Goal: Task Accomplishment & Management: Use online tool/utility

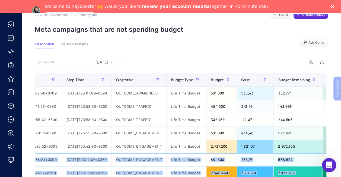
scroll to position [0, 183]
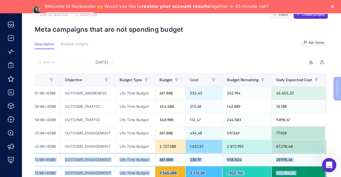
drag, startPoint x: 155, startPoint y: 164, endPoint x: 334, endPoint y: 158, distance: 179.2
click at [334, 158] on body "Back To Report / Meta campaigns that are not spending budget Beko Bayi Add to f…" at bounding box center [170, 74] width 341 height 177
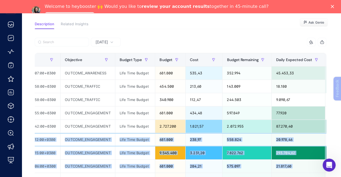
scroll to position [81, 0]
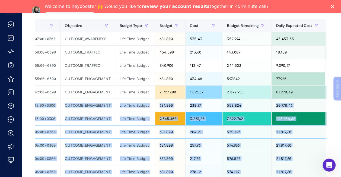
click at [208, 125] on div "284,21" at bounding box center [204, 131] width 37 height 13
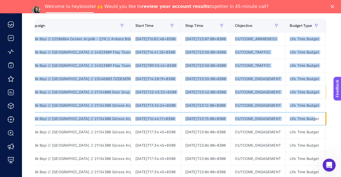
scroll to position [0, 0]
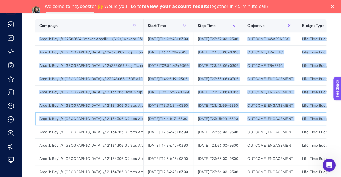
drag, startPoint x: 161, startPoint y: 118, endPoint x: 25, endPoint y: 116, distance: 136.2
click at [25, 116] on article "Add to favorites false Notify me Share Create project Meta campaigns that are n…" at bounding box center [181, 159] width 319 height 428
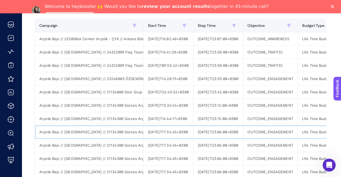
click at [98, 134] on div "Arçelik Bayi // Kampanya // 21134300 Gürses Arçelik - İstanbul - ID - 3 // İsta…" at bounding box center [89, 131] width 108 height 13
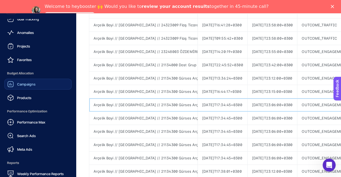
scroll to position [19, 0]
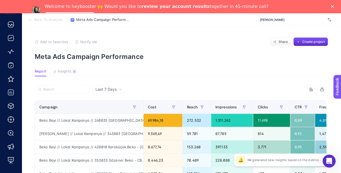
click at [66, 70] on span "Insights" at bounding box center [65, 71] width 14 height 4
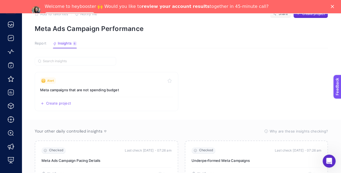
scroll to position [27, 0]
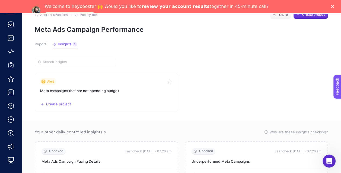
click at [41, 44] on span "Report" at bounding box center [41, 44] width 12 height 4
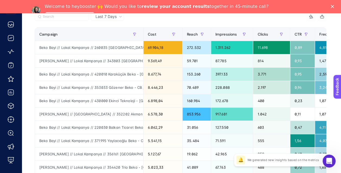
scroll to position [61, 2]
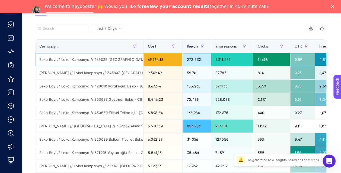
click at [149, 59] on div "69.904,18" at bounding box center [162, 59] width 39 height 13
drag, startPoint x: 149, startPoint y: 59, endPoint x: 165, endPoint y: 58, distance: 16.8
click at [165, 58] on div "69.904,18" at bounding box center [162, 59] width 39 height 13
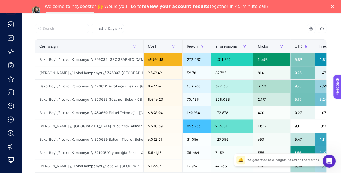
click at [194, 31] on div "15 items selected" at bounding box center [254, 28] width 146 height 9
click at [334, 7] on icon "Close" at bounding box center [332, 6] width 3 height 3
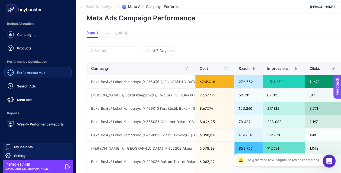
scroll to position [34, 2]
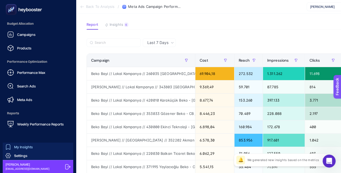
click at [22, 144] on link "My Insights" at bounding box center [38, 146] width 71 height 9
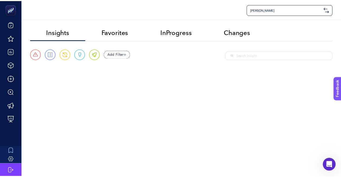
scroll to position [41, 0]
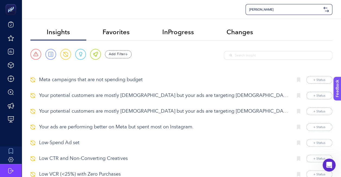
click at [117, 81] on p "Meta campaigns that are not spending budget" at bounding box center [164, 79] width 250 height 7
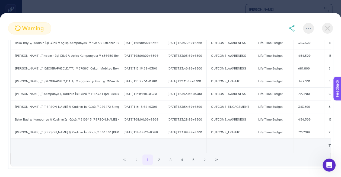
scroll to position [157, 0]
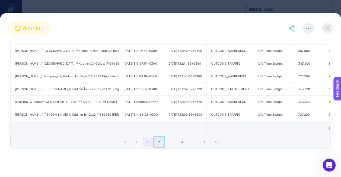
click at [158, 141] on button "2" at bounding box center [159, 142] width 10 height 10
click at [171, 142] on button "3" at bounding box center [170, 142] width 10 height 10
click at [182, 141] on button "4" at bounding box center [182, 142] width 10 height 10
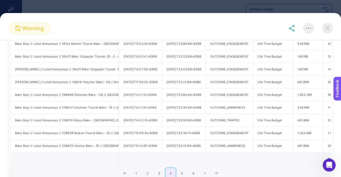
scroll to position [130, 0]
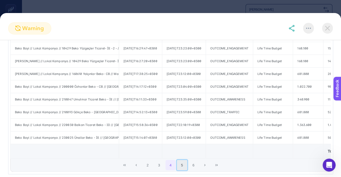
click at [182, 169] on button "5" at bounding box center [182, 165] width 10 height 10
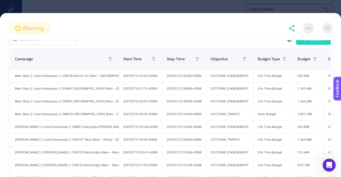
scroll to position [76, 0]
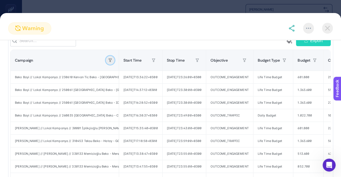
click at [112, 63] on button "button" at bounding box center [110, 60] width 9 height 9
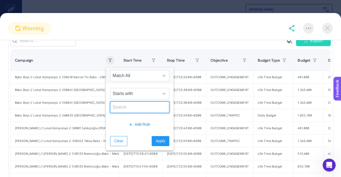
click at [130, 107] on input "text" at bounding box center [139, 106] width 59 height 11
type input "ID"
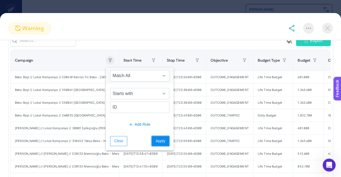
click at [156, 139] on span "Apply" at bounding box center [160, 141] width 9 height 6
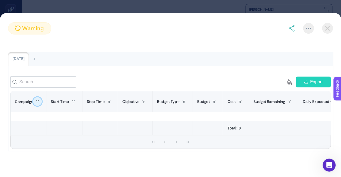
scroll to position [42, 0]
click at [39, 100] on icon "button" at bounding box center [37, 101] width 3 height 3
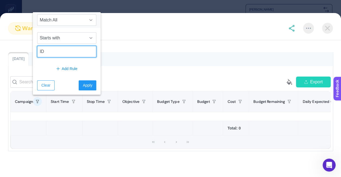
drag, startPoint x: 61, startPoint y: 50, endPoint x: 28, endPoint y: 52, distance: 33.7
click at [28, 52] on body "Beko Bayi Insights Favorites InProgress Changes Urgent Report Warning Opportuni…" at bounding box center [170, 88] width 341 height 177
type input "İE"
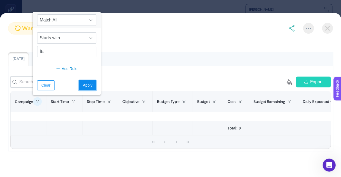
click at [83, 84] on span "Apply" at bounding box center [87, 85] width 9 height 6
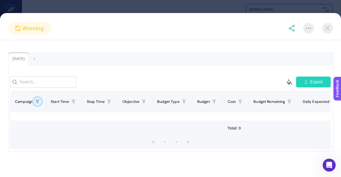
click at [37, 100] on icon "button" at bounding box center [37, 101] width 3 height 3
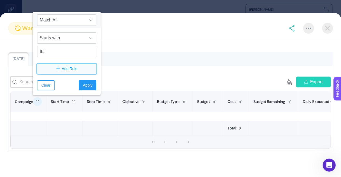
click at [71, 69] on span "Add Rule" at bounding box center [70, 69] width 16 height 6
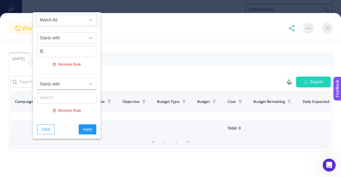
click at [72, 82] on span "Starts with" at bounding box center [61, 84] width 48 height 11
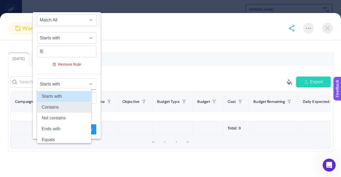
click at [60, 106] on li "Contains" at bounding box center [64, 107] width 54 height 11
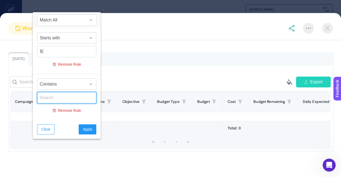
click at [64, 95] on input "text" at bounding box center [66, 97] width 59 height 11
type input "ID"
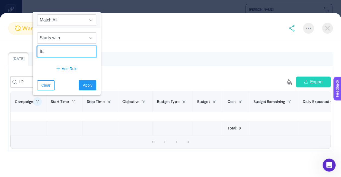
drag, startPoint x: 60, startPoint y: 53, endPoint x: 39, endPoint y: 53, distance: 20.6
click at [39, 53] on input "İE" at bounding box center [66, 51] width 59 height 11
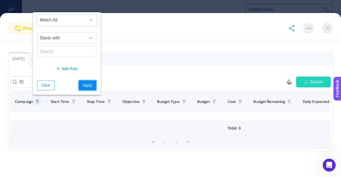
click at [83, 85] on span "Apply" at bounding box center [87, 85] width 9 height 6
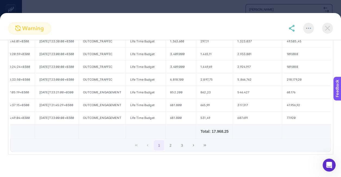
scroll to position [0, 0]
